Goal: Use online tool/utility: Use online tool/utility

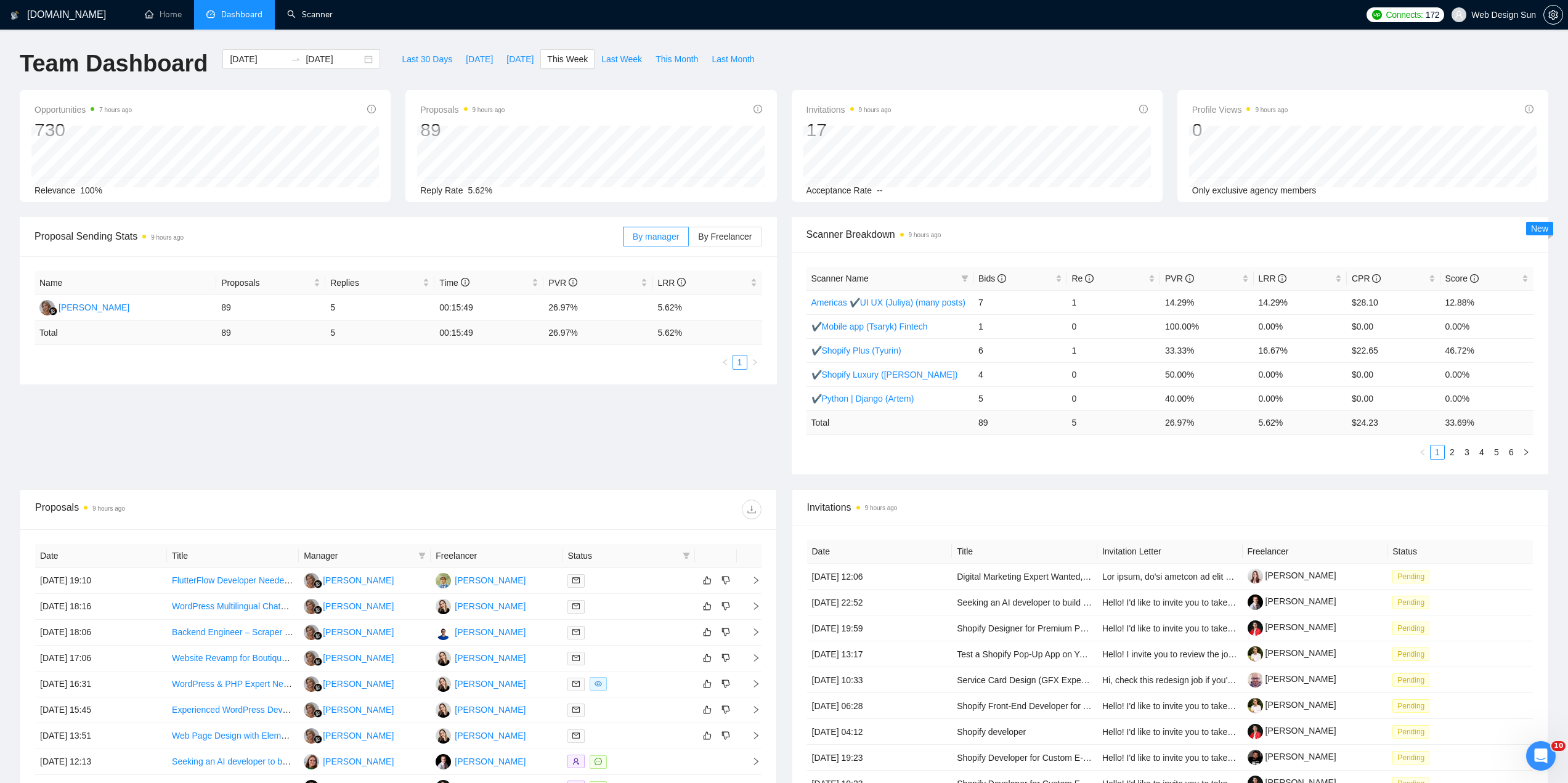
drag, startPoint x: 316, startPoint y: 22, endPoint x: 316, endPoint y: 33, distance: 11.0
click at [316, 20] on link "Scanner" at bounding box center [310, 15] width 45 height 10
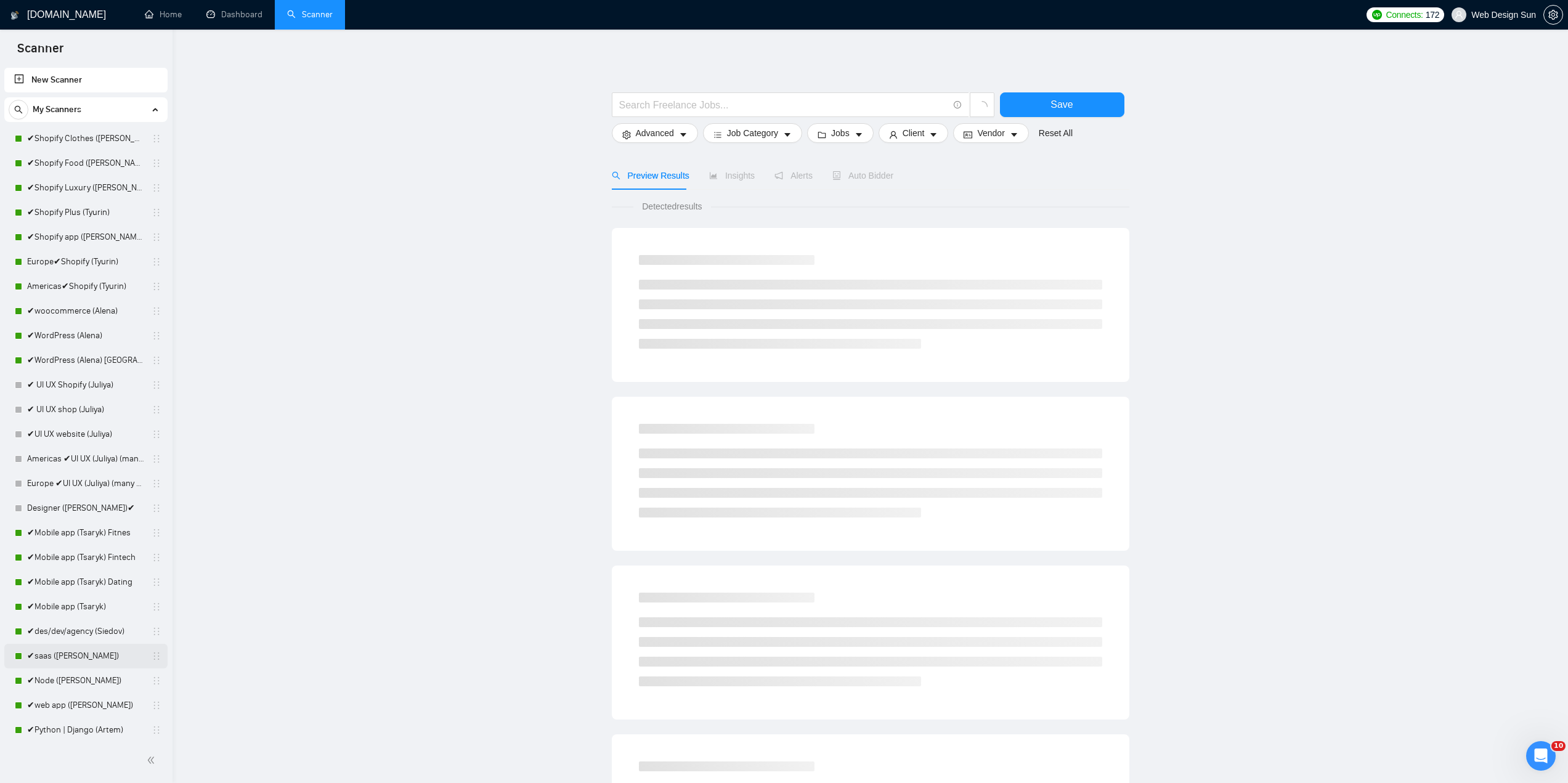
scroll to position [62, 0]
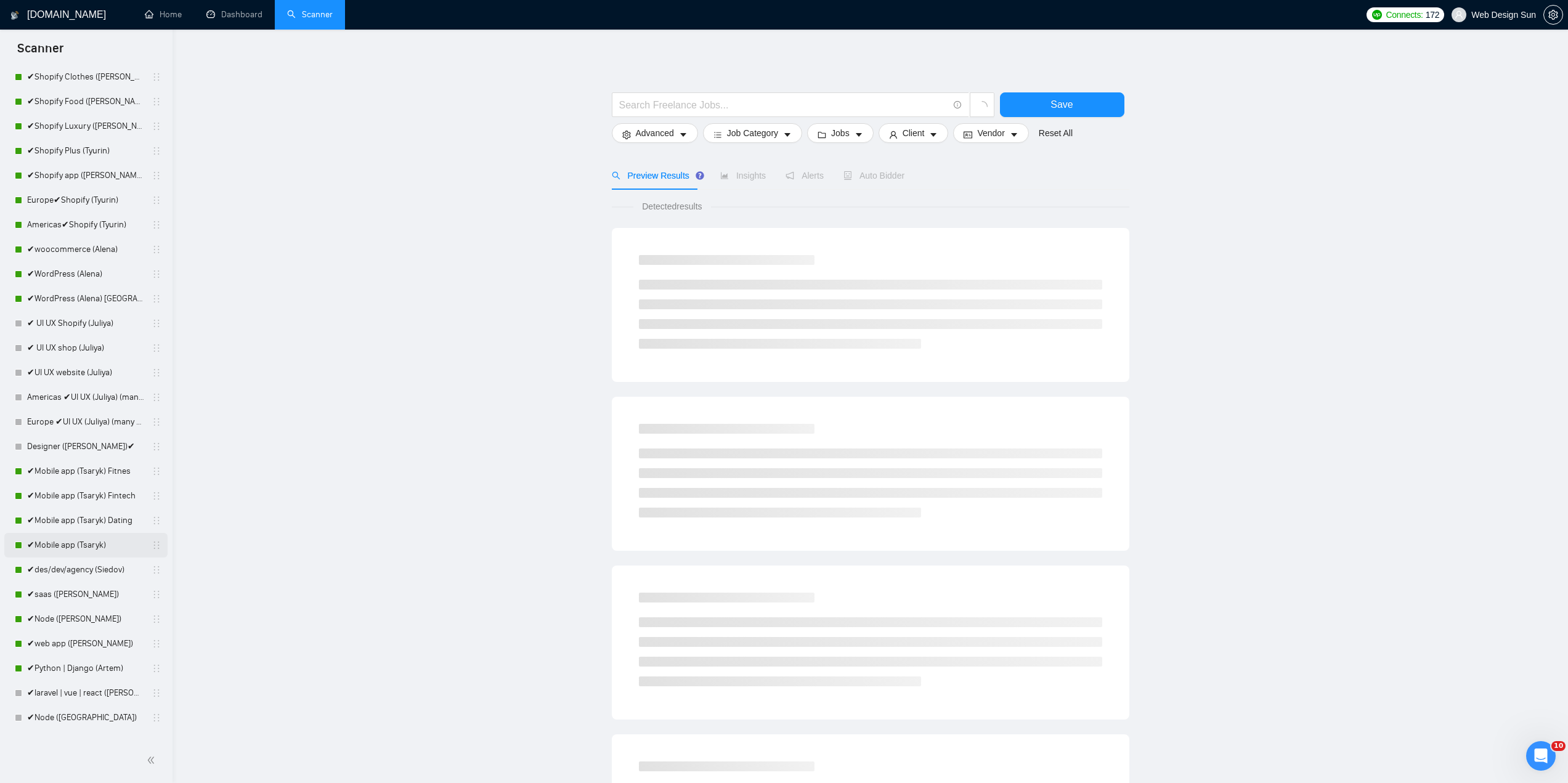
click at [86, 545] on link "✔Mobile app (Tsaryk)" at bounding box center [86, 546] width 117 height 25
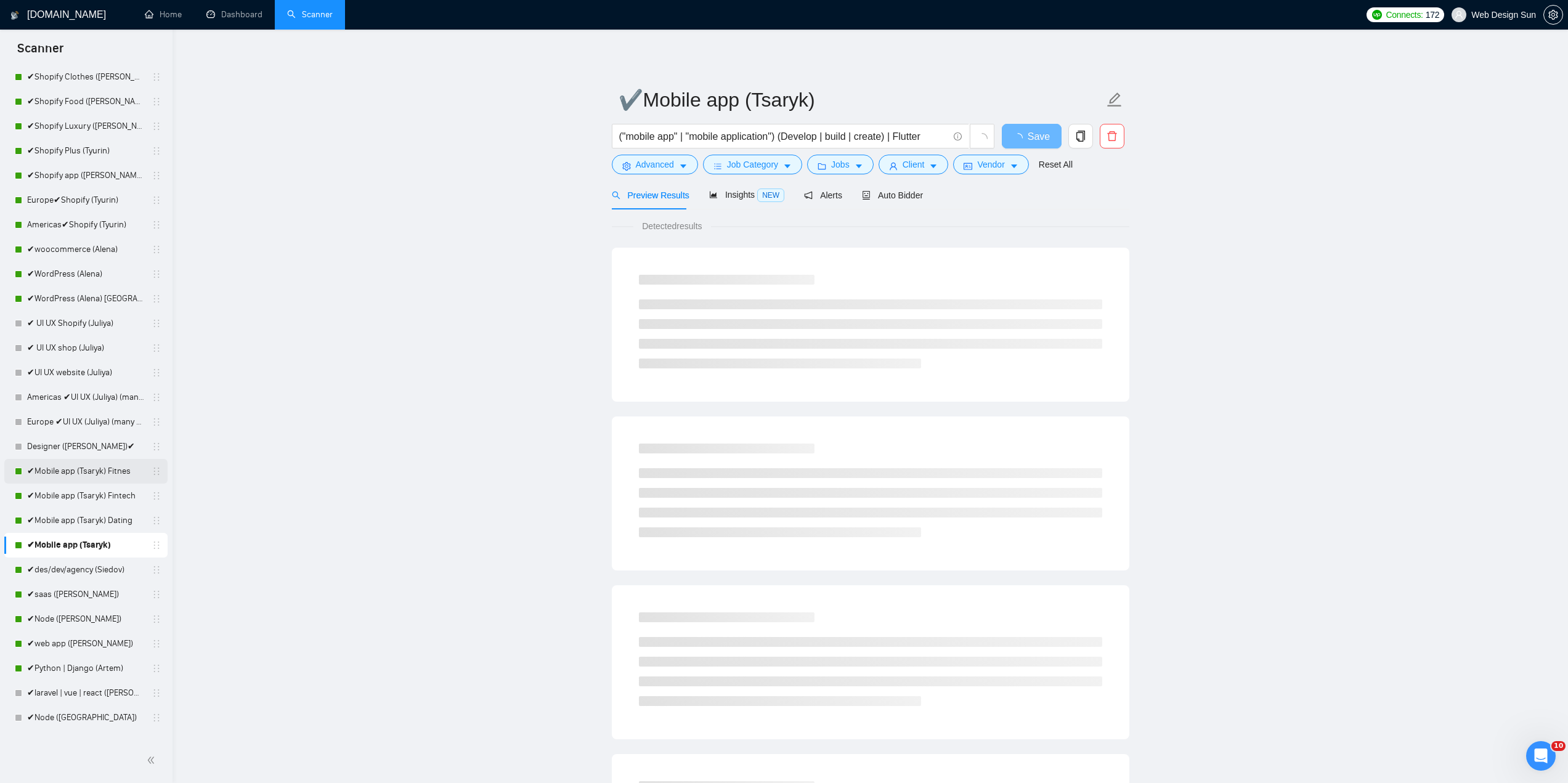
click at [98, 468] on link "✔Mobile app (Tsaryk) Fitnes" at bounding box center [86, 472] width 117 height 25
click at [904, 196] on span "Auto Bidder" at bounding box center [892, 195] width 61 height 10
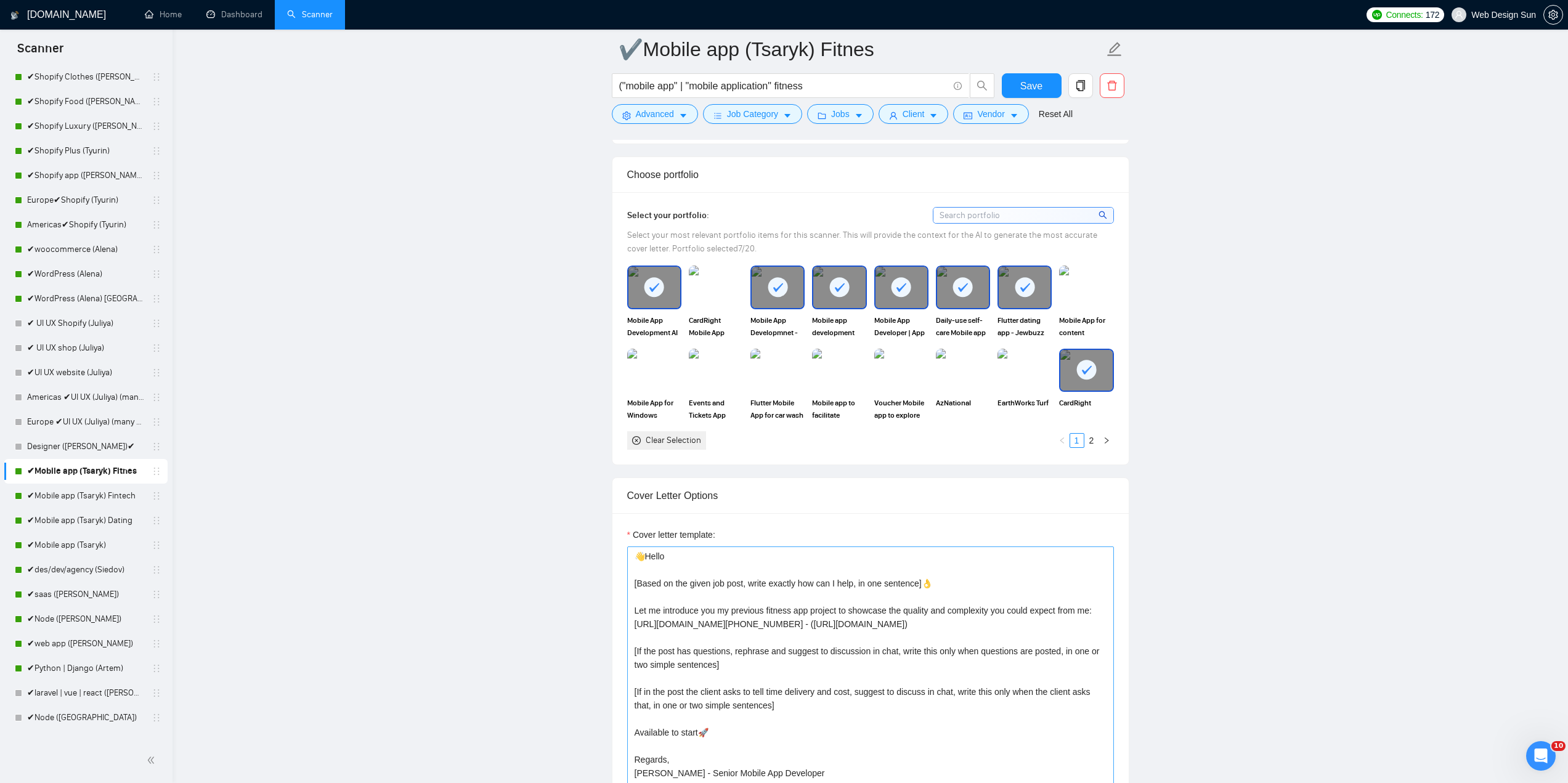
scroll to position [1109, 0]
